Goal: Information Seeking & Learning: Learn about a topic

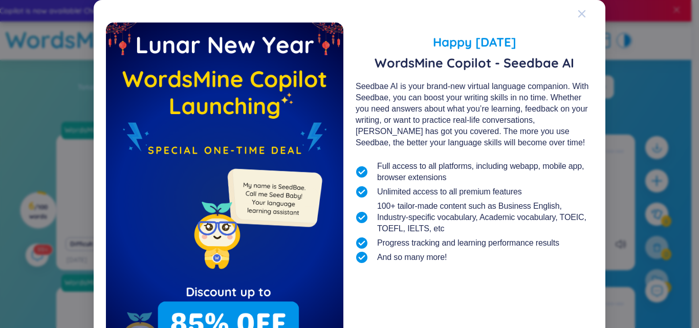
click at [578, 14] on icon "Close" at bounding box center [582, 14] width 8 height 8
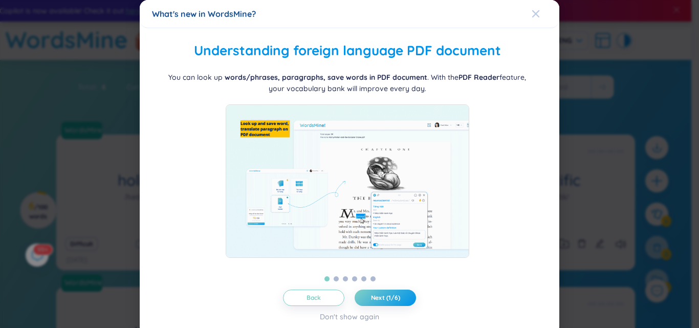
click at [533, 17] on icon "Close" at bounding box center [535, 13] width 7 height 7
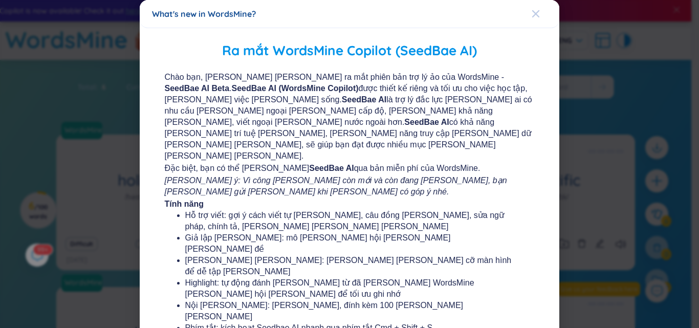
click at [532, 15] on icon "Close" at bounding box center [536, 14] width 8 height 8
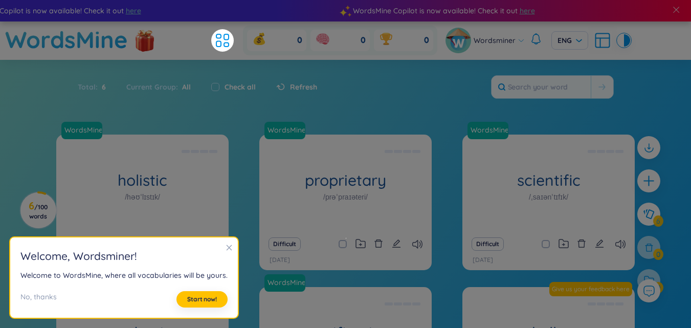
click at [227, 248] on icon "close" at bounding box center [229, 247] width 7 height 7
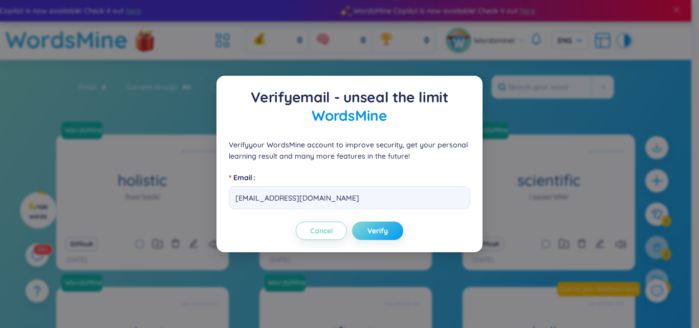
click at [371, 229] on span "Verify" at bounding box center [377, 231] width 20 height 10
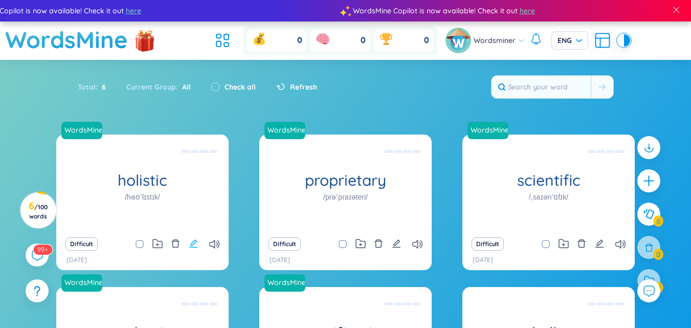
click at [194, 243] on icon "edit" at bounding box center [193, 243] width 9 height 9
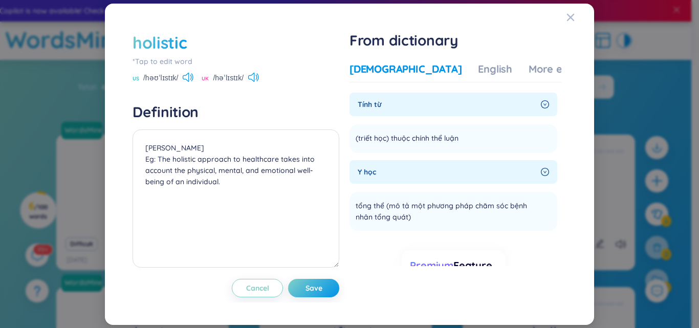
click at [391, 102] on span "Tính từ" at bounding box center [447, 104] width 179 height 11
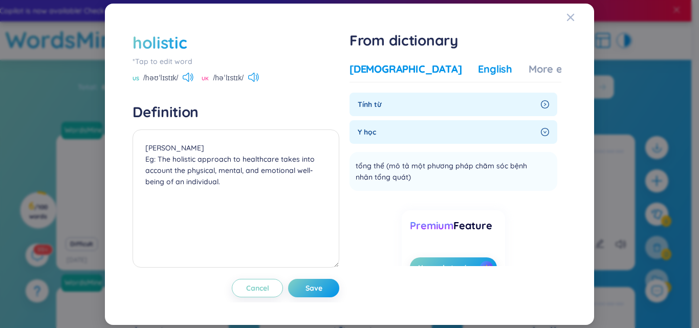
click at [478, 69] on div "English" at bounding box center [495, 69] width 34 height 14
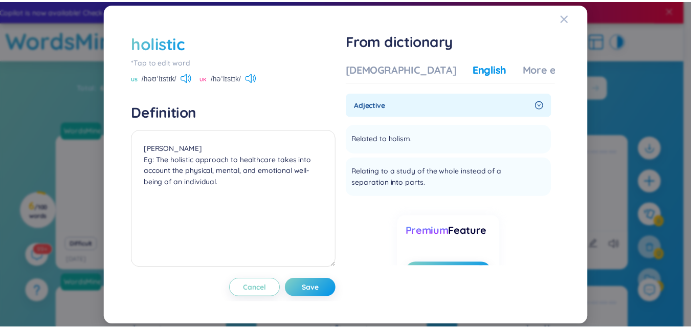
scroll to position [44, 0]
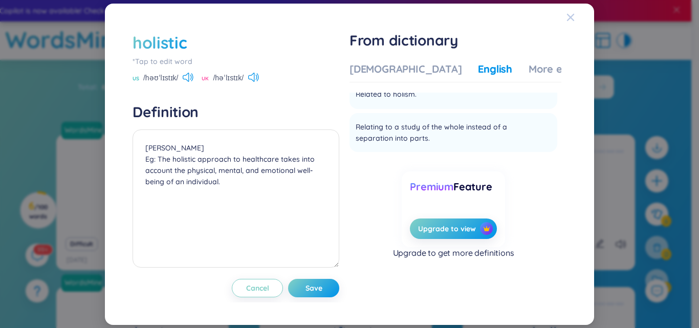
click at [574, 14] on icon "Close" at bounding box center [570, 16] width 7 height 7
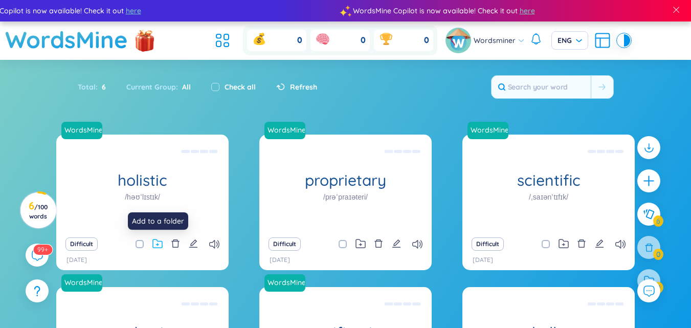
click at [156, 243] on icon at bounding box center [158, 244] width 10 height 10
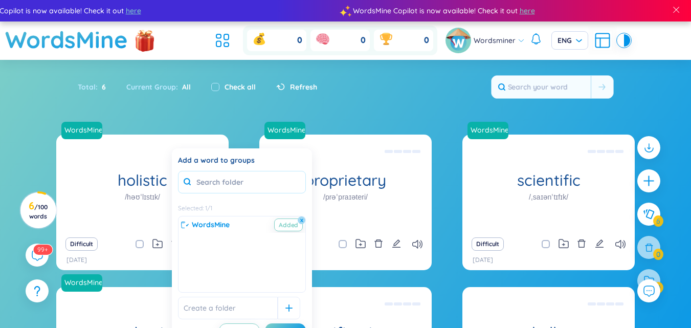
click at [225, 183] on input "text" at bounding box center [242, 182] width 128 height 23
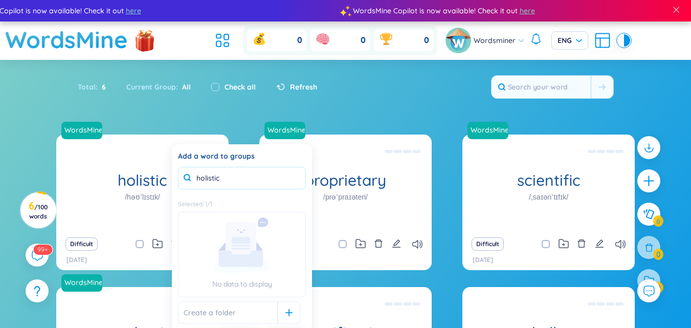
type input "holistic"
click at [235, 118] on section "Sort Alphabet Ascending Alphabet Descending Time-based Ascending Time-based Des…" at bounding box center [345, 258] width 691 height 396
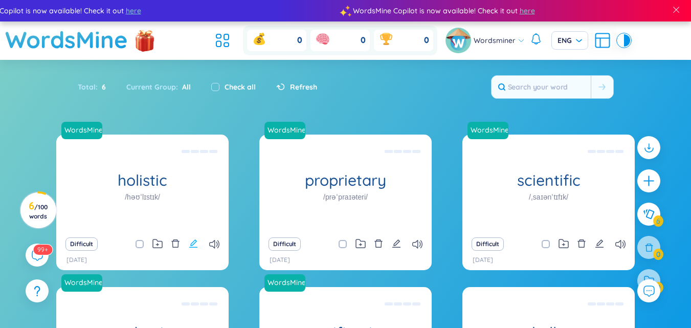
click at [197, 244] on icon "edit" at bounding box center [193, 243] width 9 height 9
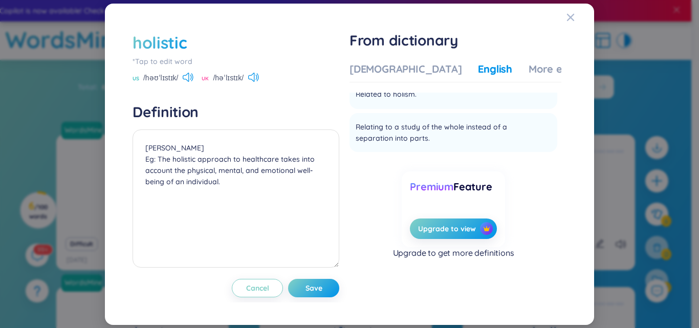
click at [186, 58] on div "*Tap to edit word" at bounding box center [236, 61] width 207 height 11
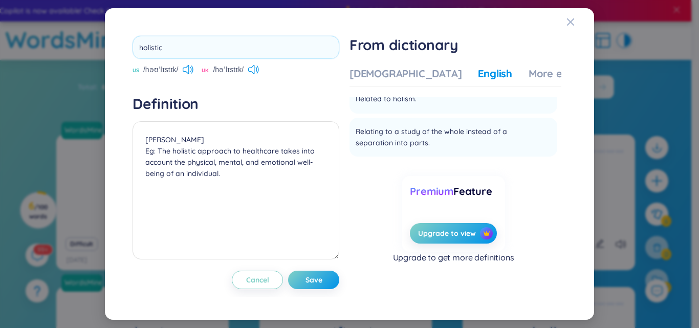
drag, startPoint x: 185, startPoint y: 55, endPoint x: 16, endPoint y: 20, distance: 172.5
click at [16, 20] on div "holistic US /həʊˈlɪstɪk/ UK /həˈlɪstɪk/ Definition [PERSON_NAME] Eg: The holist…" at bounding box center [349, 164] width 699 height 328
type input "hoslistik"
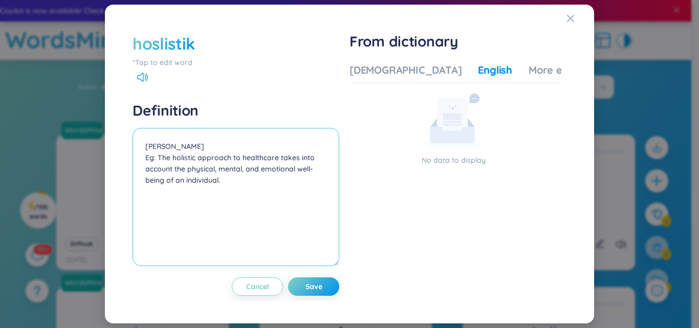
click at [193, 178] on textarea "[PERSON_NAME] Eg: The holistic approach to healthcare takes into account the ph…" at bounding box center [236, 197] width 207 height 138
click at [219, 177] on textarea "[PERSON_NAME] Eg: The holistic approach to healthcare takes into account the ph…" at bounding box center [236, 197] width 207 height 138
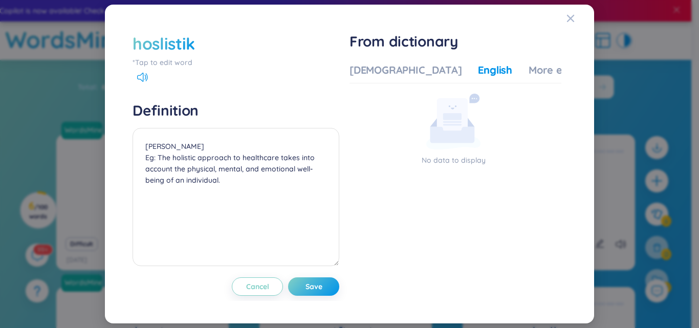
click at [162, 59] on div "hoslistik *Tap to edit word" at bounding box center [236, 50] width 207 height 36
click at [166, 63] on div "*Tap to edit word" at bounding box center [236, 62] width 207 height 11
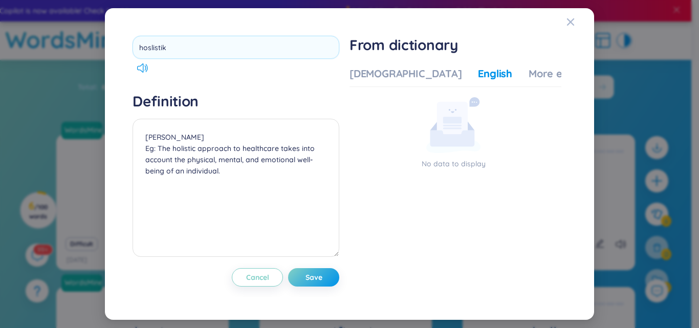
drag, startPoint x: 166, startPoint y: 51, endPoint x: 18, endPoint y: 37, distance: 148.5
click at [18, 37] on div "hoslistik Definition [PERSON_NAME] Eg: The holistic approach to healthcare take…" at bounding box center [349, 164] width 699 height 328
type input "Holistic"
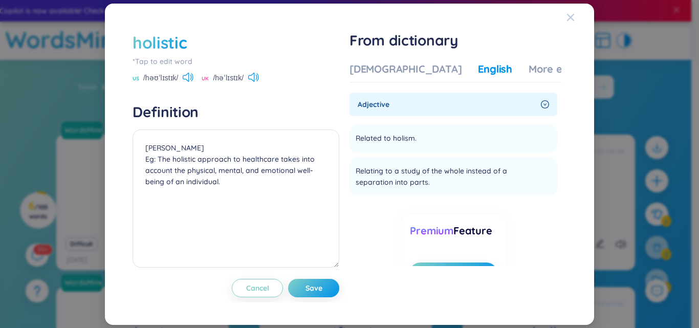
click at [568, 14] on icon "Close" at bounding box center [570, 16] width 7 height 7
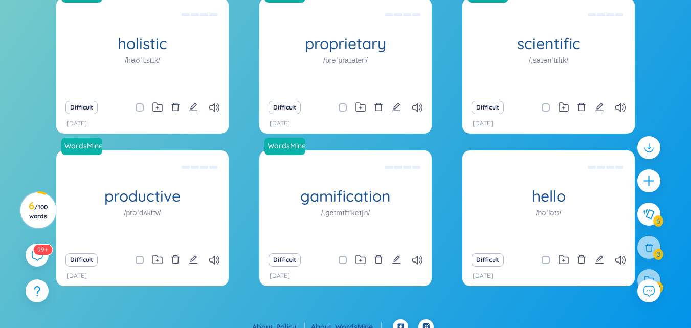
scroll to position [0, 0]
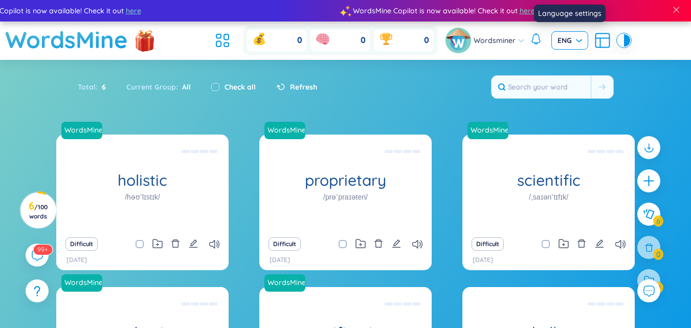
click at [579, 38] on span "ENG" at bounding box center [570, 40] width 25 height 10
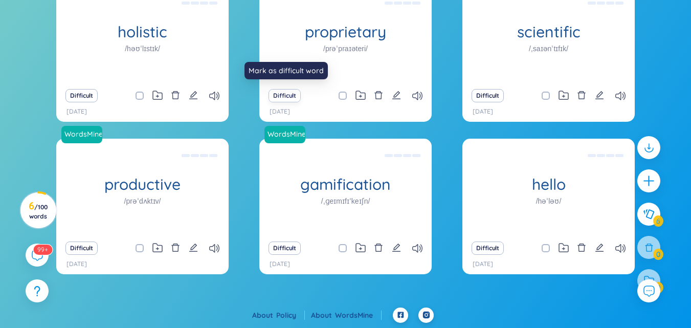
click at [289, 93] on button "Difficult" at bounding box center [285, 95] width 32 height 13
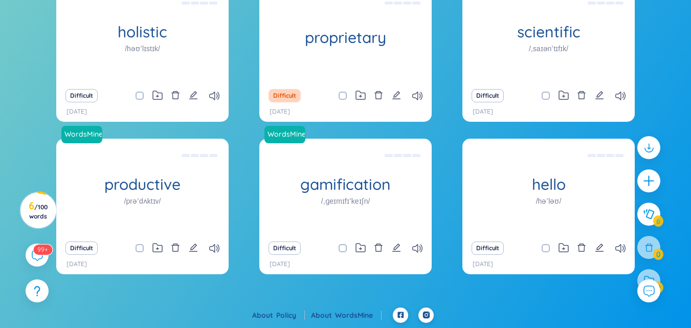
scroll to position [0, 0]
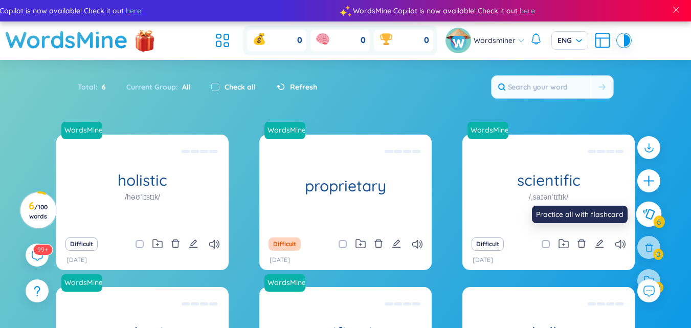
click at [653, 213] on icon at bounding box center [649, 214] width 12 height 11
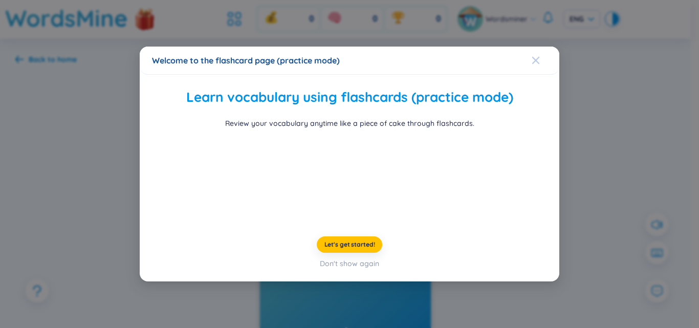
click at [532, 56] on icon "Close" at bounding box center [536, 60] width 8 height 8
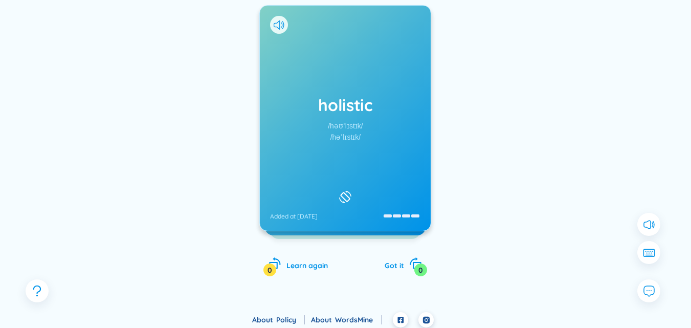
scroll to position [141, 0]
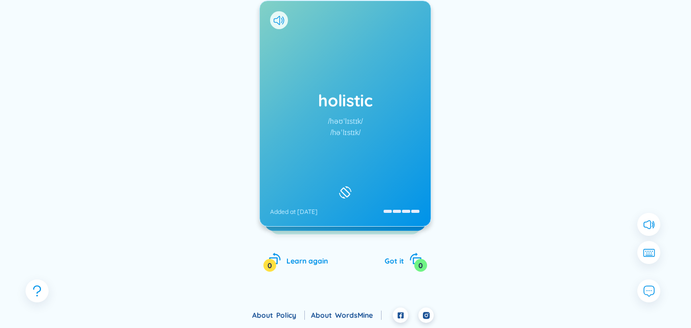
click at [361, 155] on div "holistic /həʊˈlɪstɪk/ /həˈlɪstɪk/ Added at [DATE]" at bounding box center [345, 113] width 171 height 225
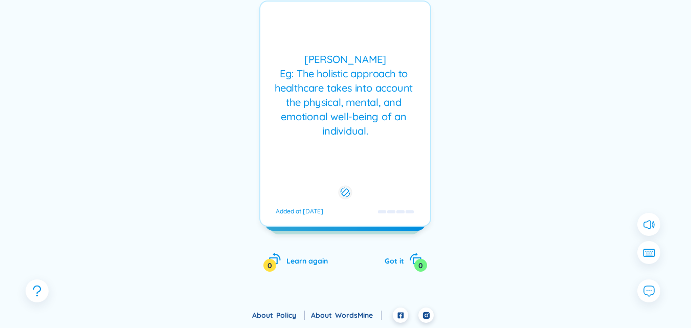
click at [361, 155] on div "[PERSON_NAME] Eg: The holistic approach to healthcare takes into account the ph…" at bounding box center [345, 114] width 172 height 226
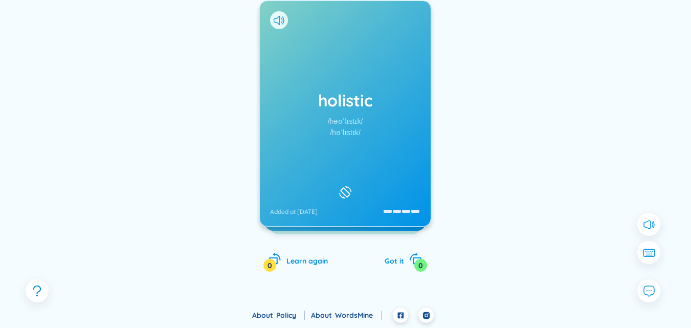
click at [361, 155] on div "holistic /həʊˈlɪstɪk/ /həˈlɪstɪk/ Added at [DATE]" at bounding box center [345, 113] width 171 height 225
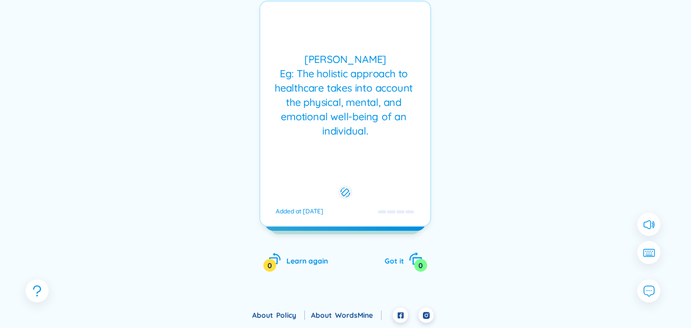
click at [409, 254] on icon "rotate-right" at bounding box center [416, 259] width 14 height 14
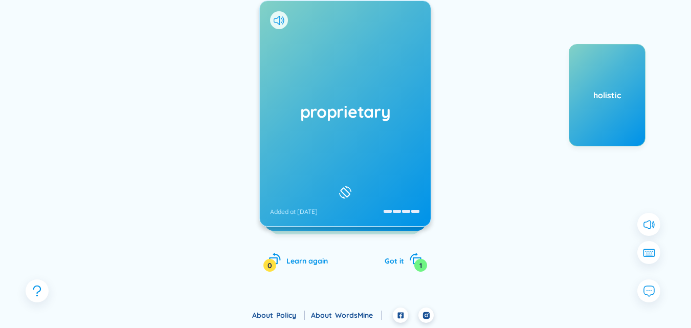
click at [344, 184] on div at bounding box center [345, 192] width 17 height 17
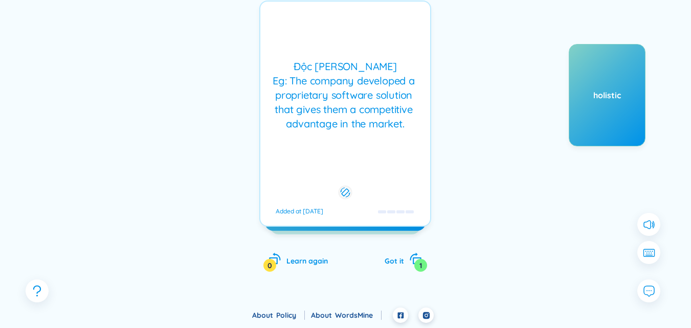
click at [344, 186] on div at bounding box center [346, 193] width 14 height 14
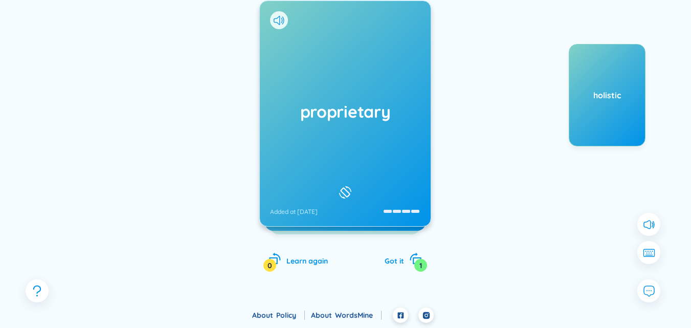
click at [344, 184] on div at bounding box center [345, 192] width 17 height 17
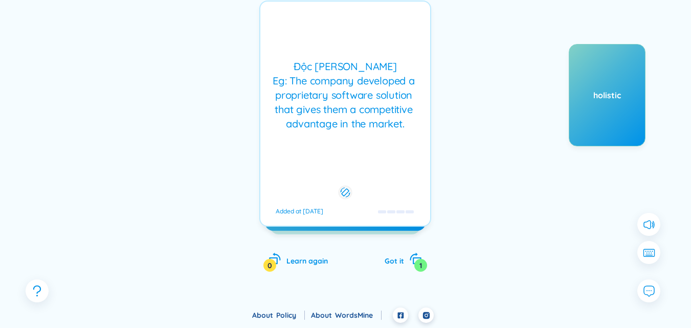
click at [344, 186] on div at bounding box center [346, 193] width 14 height 14
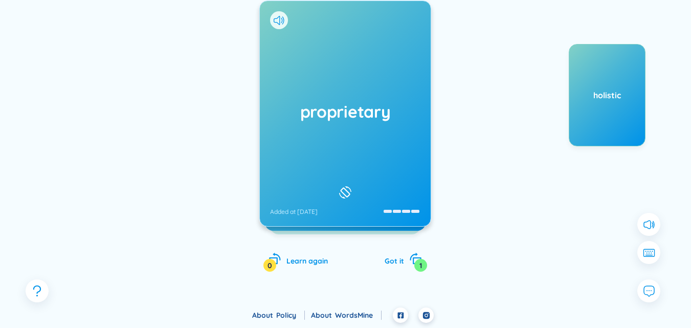
click at [344, 184] on div at bounding box center [345, 192] width 17 height 17
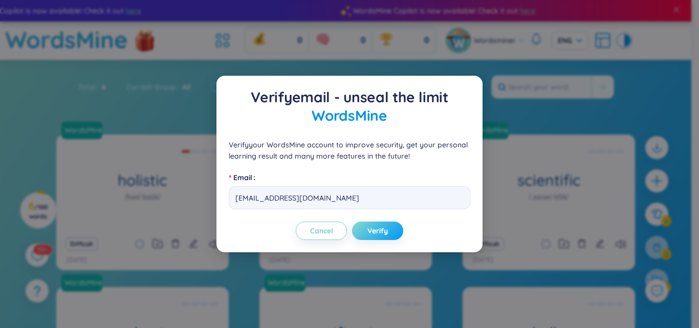
drag, startPoint x: 377, startPoint y: 230, endPoint x: 272, endPoint y: 101, distance: 166.2
click at [374, 226] on span "Verify" at bounding box center [377, 231] width 20 height 10
